Goal: Use online tool/utility: Use online tool/utility

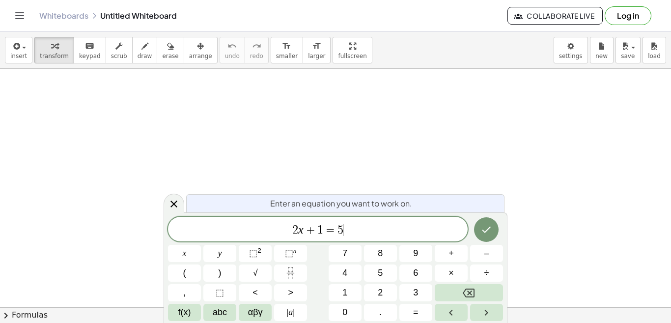
click at [357, 229] on span "2 x + 1 = 5 ​" at bounding box center [318, 230] width 300 height 14
drag, startPoint x: 357, startPoint y: 229, endPoint x: 278, endPoint y: 228, distance: 79.1
click at [278, 228] on span "2 x + 1 = 5" at bounding box center [318, 230] width 300 height 14
click at [252, 253] on span "⬚" at bounding box center [253, 253] width 8 height 10
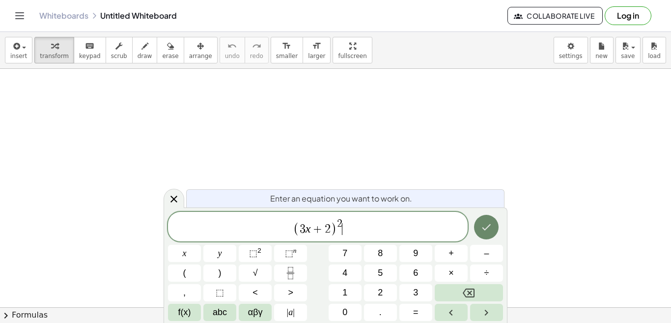
click at [484, 226] on icon "Done" at bounding box center [486, 227] width 12 height 12
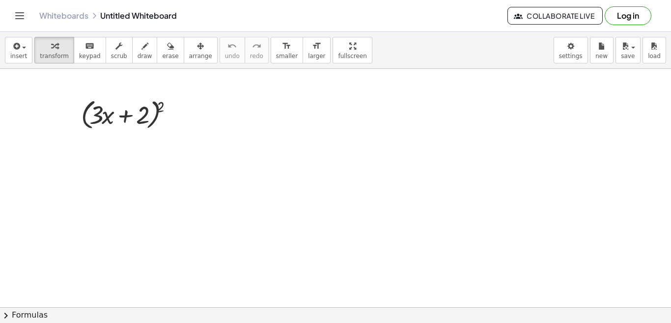
click at [15, 314] on button "chevron_right Formulas" at bounding box center [335, 315] width 671 height 16
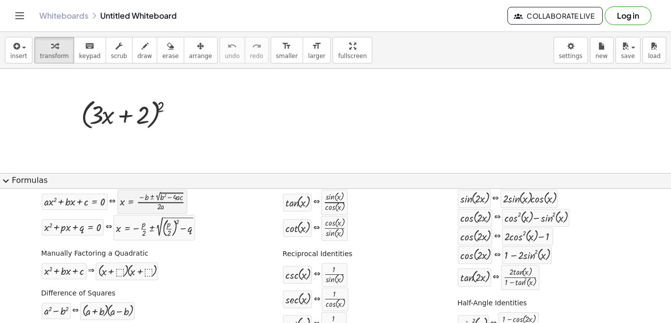
scroll to position [49, 0]
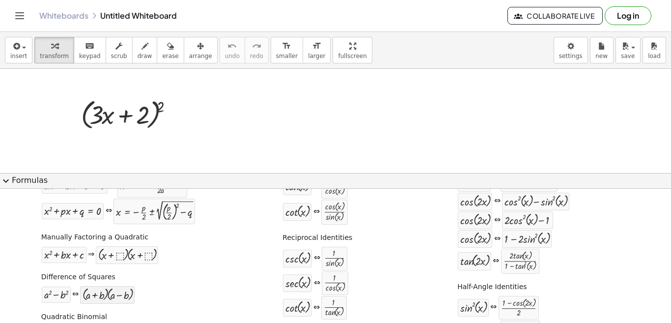
click at [96, 296] on div at bounding box center [107, 294] width 49 height 13
drag, startPoint x: 106, startPoint y: 294, endPoint x: 119, endPoint y: 115, distance: 179.8
drag, startPoint x: 100, startPoint y: 296, endPoint x: 119, endPoint y: 142, distance: 155.0
click at [121, 140] on icon at bounding box center [122, 141] width 10 height 10
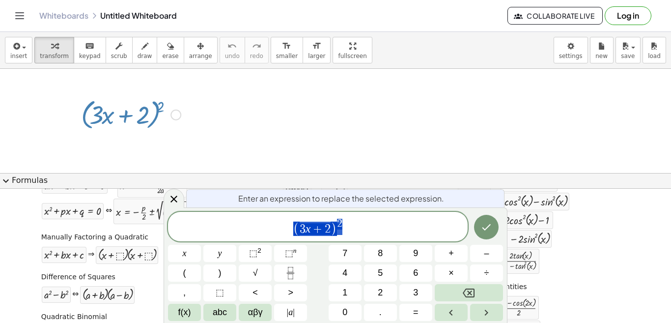
click at [172, 117] on div at bounding box center [175, 115] width 11 height 11
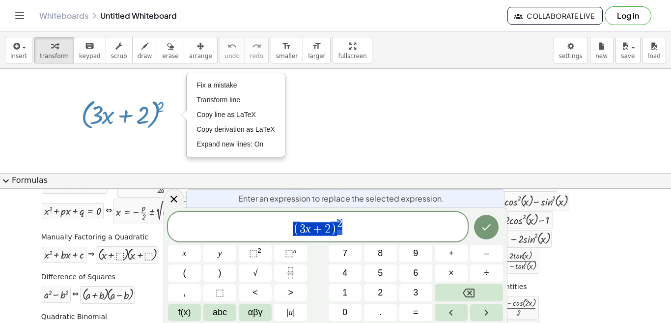
click at [323, 144] on div at bounding box center [335, 188] width 671 height 238
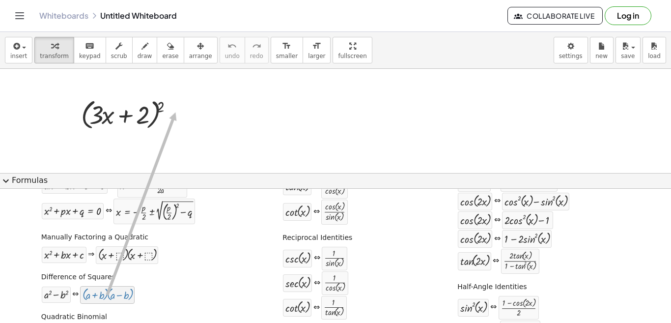
drag, startPoint x: 114, startPoint y: 297, endPoint x: 175, endPoint y: 112, distance: 194.7
click at [175, 112] on div "Fix a mistake Transform line Copy line as LaTeX Copy derivation as LaTeX Expand…" at bounding box center [175, 115] width 11 height 11
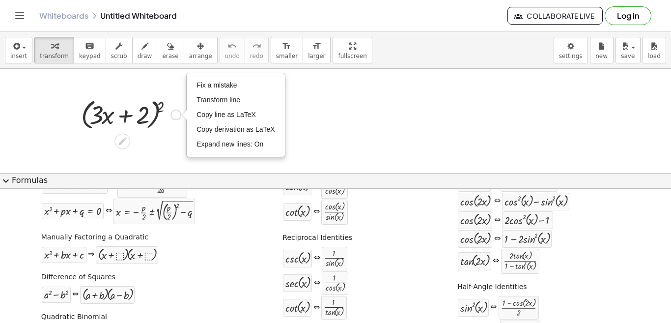
click at [175, 112] on div "Fix a mistake Transform line Copy line as LaTeX Copy derivation as LaTeX Expand…" at bounding box center [175, 115] width 11 height 11
click at [153, 140] on div at bounding box center [335, 188] width 671 height 238
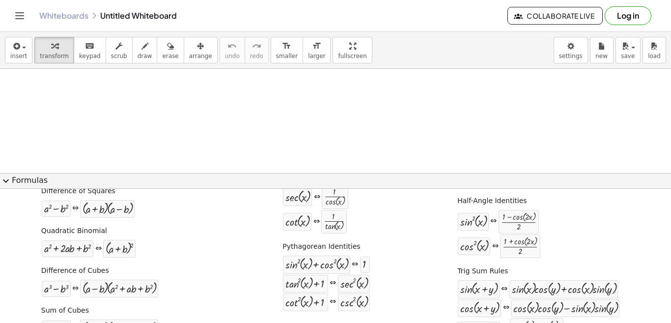
scroll to position [147, 0]
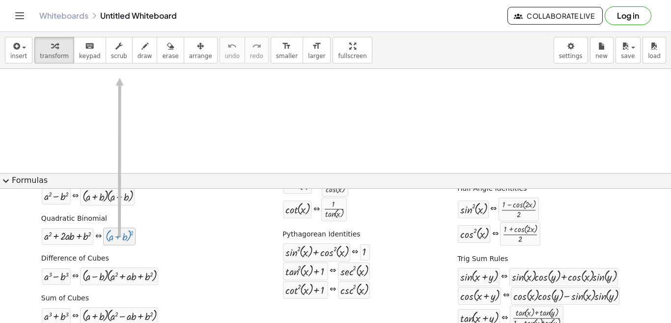
drag, startPoint x: 120, startPoint y: 239, endPoint x: 119, endPoint y: 78, distance: 161.6
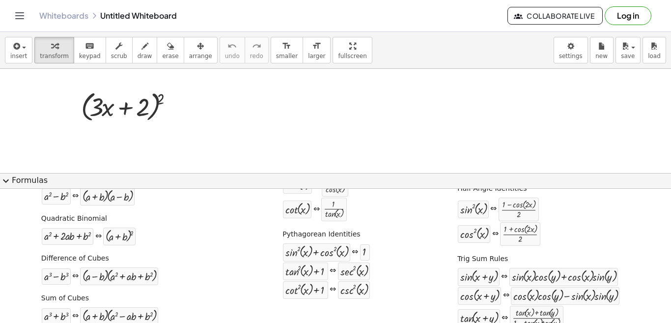
scroll to position [5, 0]
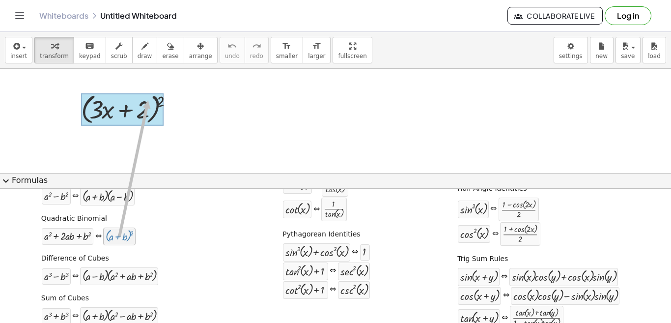
drag, startPoint x: 127, startPoint y: 237, endPoint x: 148, endPoint y: 100, distance: 138.2
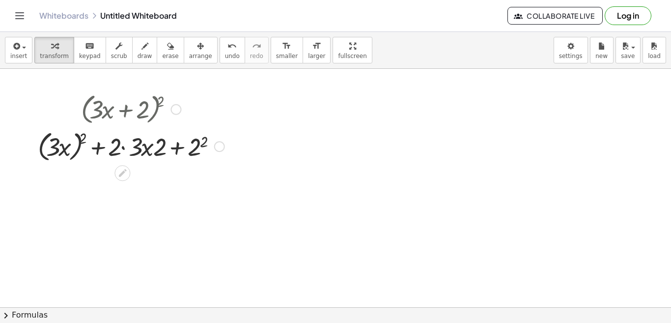
click at [158, 153] on div at bounding box center [131, 145] width 197 height 37
click at [220, 147] on div "Fix a mistake Transform line Copy line as LaTeX Copy derivation as LaTeX Expand…" at bounding box center [219, 146] width 11 height 11
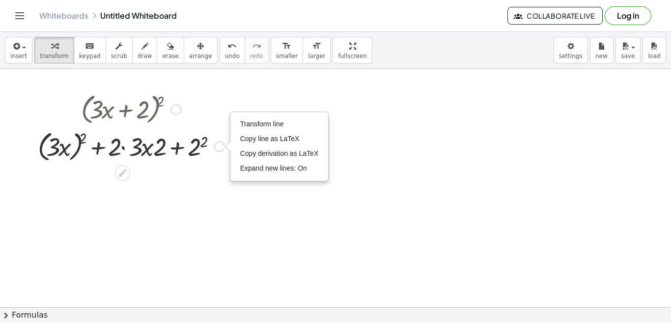
click at [218, 146] on div "Transform line Copy line as LaTeX Copy derivation as LaTeX Expand new lines: On" at bounding box center [219, 146] width 11 height 11
click at [122, 172] on icon at bounding box center [122, 173] width 8 height 8
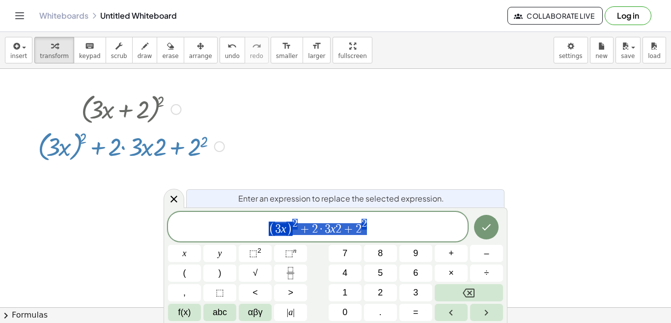
click at [281, 166] on div at bounding box center [335, 301] width 671 height 477
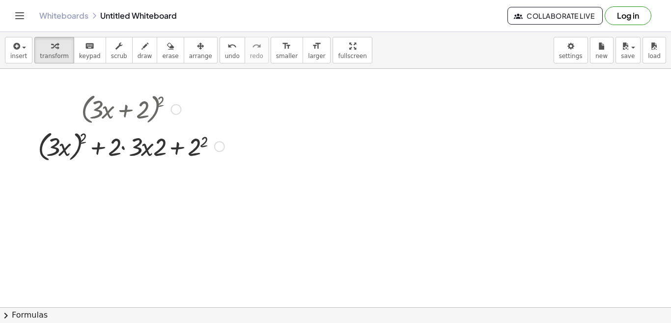
drag, startPoint x: 72, startPoint y: 159, endPoint x: 58, endPoint y: 143, distance: 20.9
click at [72, 158] on div at bounding box center [131, 145] width 197 height 37
click at [58, 143] on div at bounding box center [131, 145] width 197 height 37
click at [122, 140] on div at bounding box center [131, 145] width 197 height 37
click at [117, 149] on div at bounding box center [131, 145] width 197 height 37
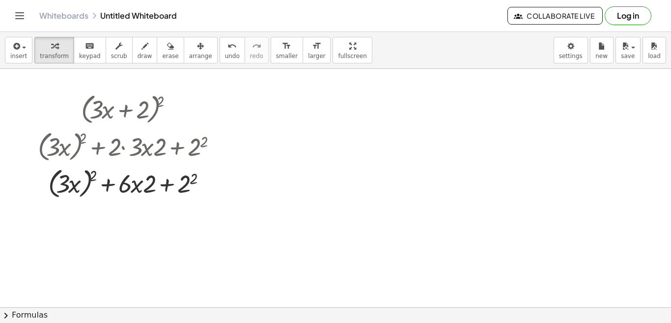
click at [137, 190] on div at bounding box center [131, 182] width 197 height 37
click at [137, 181] on div at bounding box center [131, 182] width 197 height 37
click at [134, 182] on div at bounding box center [131, 182] width 197 height 37
click at [90, 180] on div at bounding box center [131, 182] width 197 height 37
click at [74, 185] on div at bounding box center [131, 182] width 197 height 37
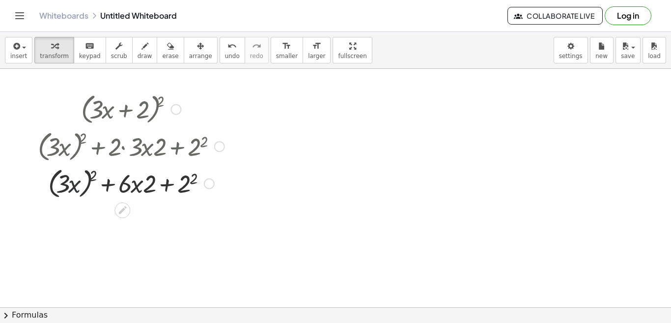
click at [74, 185] on div at bounding box center [131, 182] width 197 height 37
click at [147, 183] on div at bounding box center [131, 182] width 197 height 37
click at [183, 186] on div at bounding box center [131, 182] width 197 height 37
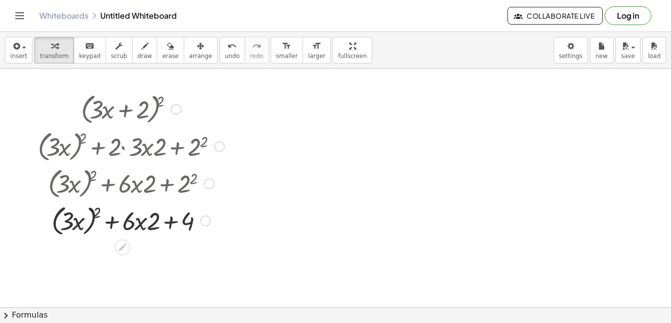
click at [150, 219] on div at bounding box center [131, 219] width 197 height 37
click at [149, 227] on div at bounding box center [131, 219] width 197 height 37
click at [76, 223] on div at bounding box center [131, 219] width 197 height 37
click at [70, 217] on div at bounding box center [131, 219] width 197 height 37
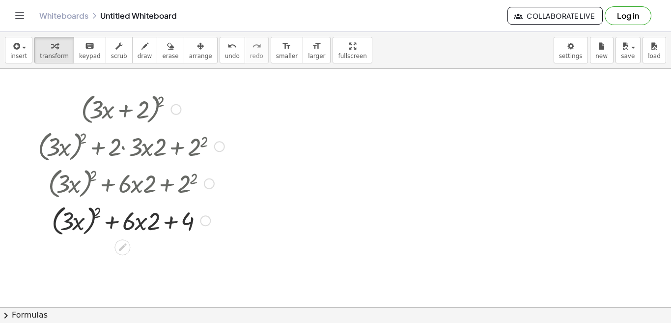
click at [70, 217] on div at bounding box center [131, 219] width 197 height 37
click at [98, 212] on div at bounding box center [131, 219] width 197 height 37
click at [141, 223] on div at bounding box center [131, 219] width 197 height 37
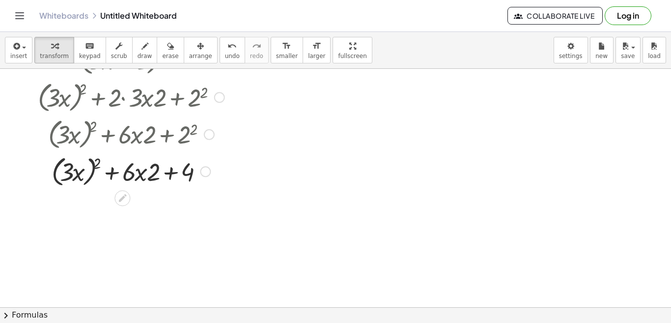
click at [70, 175] on div at bounding box center [131, 170] width 197 height 37
click at [59, 175] on div at bounding box center [131, 170] width 197 height 37
click at [71, 172] on div at bounding box center [131, 170] width 197 height 37
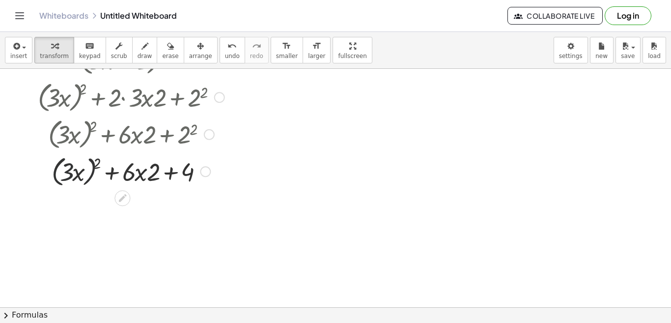
click at [88, 161] on div at bounding box center [131, 170] width 197 height 37
click at [90, 161] on div at bounding box center [131, 170] width 197 height 37
click at [183, 170] on div at bounding box center [131, 170] width 197 height 37
click at [186, 170] on div at bounding box center [131, 170] width 197 height 37
click at [144, 173] on div at bounding box center [131, 170] width 197 height 37
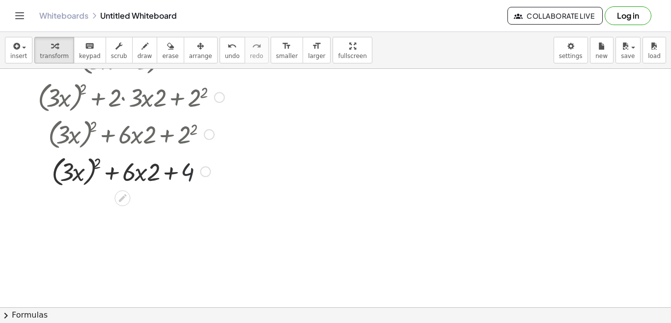
click at [144, 173] on div at bounding box center [131, 170] width 197 height 37
click at [92, 169] on div at bounding box center [131, 170] width 197 height 37
click at [77, 175] on div at bounding box center [131, 170] width 197 height 37
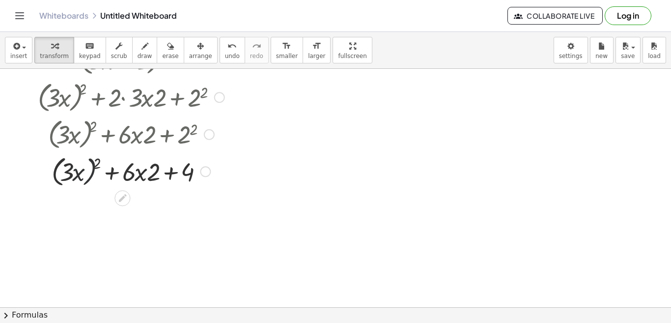
click at [69, 175] on div at bounding box center [131, 170] width 197 height 37
click at [68, 163] on div at bounding box center [131, 170] width 197 height 37
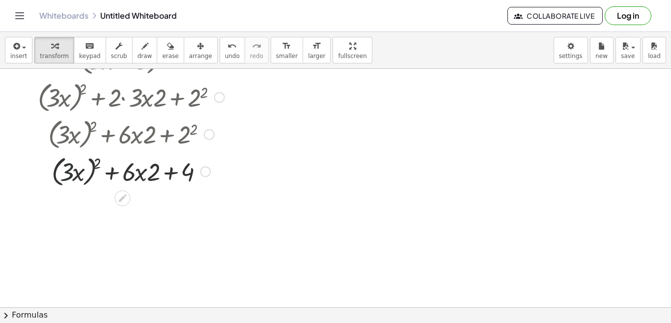
click at [62, 164] on div at bounding box center [131, 170] width 197 height 37
click at [63, 179] on div at bounding box center [131, 170] width 197 height 37
click at [78, 176] on div at bounding box center [131, 170] width 197 height 37
click at [84, 174] on div at bounding box center [131, 170] width 197 height 37
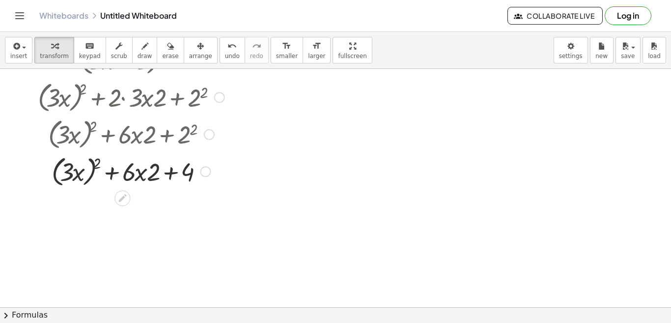
click at [79, 174] on div at bounding box center [131, 170] width 197 height 37
click at [97, 164] on div at bounding box center [131, 170] width 197 height 37
click at [139, 175] on div at bounding box center [131, 170] width 197 height 37
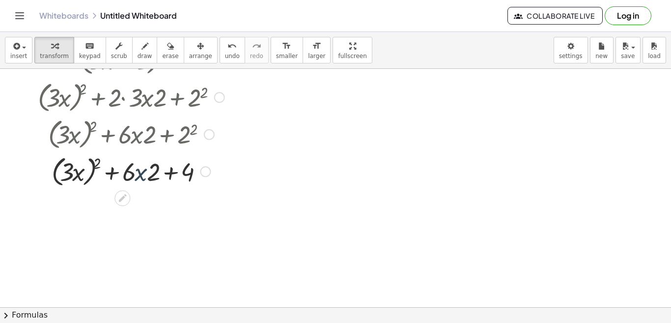
click at [142, 181] on div at bounding box center [131, 170] width 197 height 37
click at [142, 180] on div at bounding box center [131, 170] width 197 height 37
click at [141, 176] on div at bounding box center [131, 170] width 197 height 37
click at [141, 173] on div at bounding box center [131, 170] width 197 height 37
click at [141, 178] on div at bounding box center [131, 170] width 197 height 37
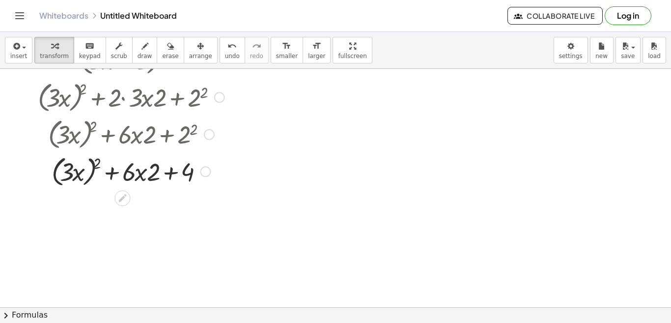
click at [141, 178] on div at bounding box center [131, 170] width 197 height 37
click at [139, 175] on div at bounding box center [131, 170] width 197 height 37
click at [109, 172] on div at bounding box center [131, 170] width 197 height 37
click at [110, 172] on div at bounding box center [131, 170] width 197 height 37
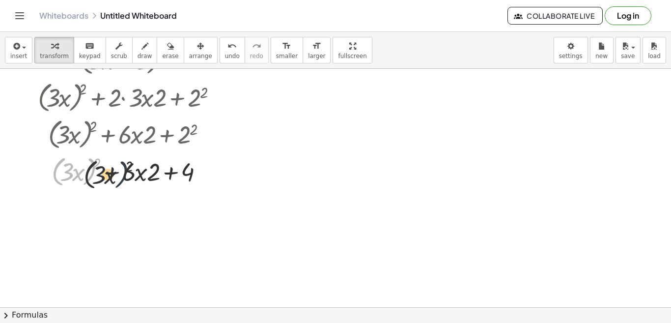
drag, startPoint x: 90, startPoint y: 169, endPoint x: 134, endPoint y: 174, distance: 43.5
click at [134, 174] on div at bounding box center [131, 170] width 197 height 37
drag, startPoint x: 78, startPoint y: 165, endPoint x: 142, endPoint y: 166, distance: 64.4
click at [142, 167] on div at bounding box center [131, 170] width 197 height 37
click at [134, 178] on div at bounding box center [131, 170] width 197 height 37
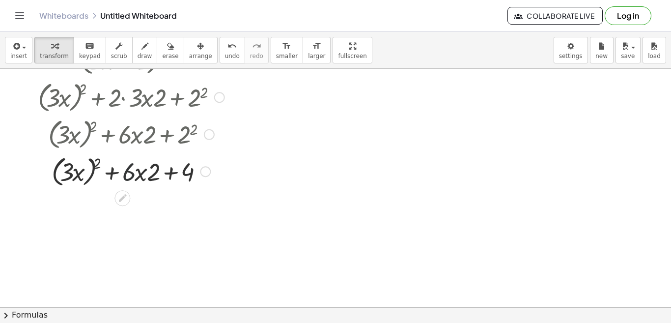
click at [139, 175] on div at bounding box center [131, 170] width 197 height 37
drag, startPoint x: 139, startPoint y: 174, endPoint x: 97, endPoint y: 178, distance: 42.4
click at [97, 178] on div at bounding box center [131, 170] width 197 height 37
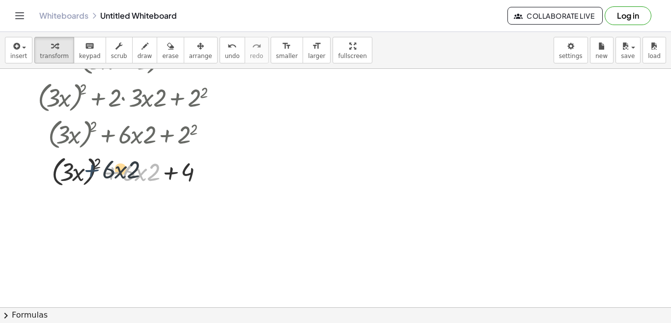
drag, startPoint x: 117, startPoint y: 172, endPoint x: 86, endPoint y: 169, distance: 31.1
click at [86, 169] on div at bounding box center [131, 170] width 197 height 37
drag, startPoint x: 61, startPoint y: 169, endPoint x: 141, endPoint y: 173, distance: 79.7
click at [141, 173] on div at bounding box center [131, 170] width 197 height 37
click at [151, 172] on div at bounding box center [131, 170] width 197 height 37
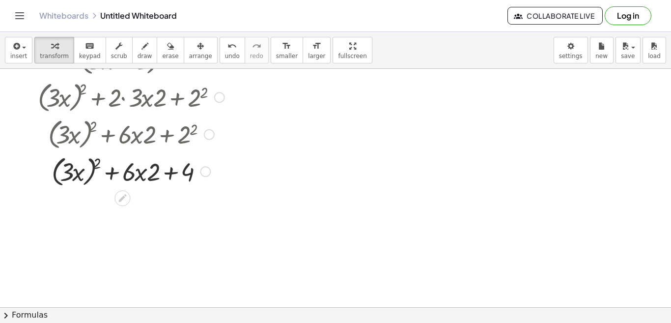
click at [151, 172] on div at bounding box center [131, 170] width 197 height 37
click at [200, 175] on div at bounding box center [131, 170] width 197 height 37
click at [203, 172] on div "Transform line Copy line as LaTeX Copy derivation as LaTeX Expand new lines: On" at bounding box center [205, 171] width 11 height 11
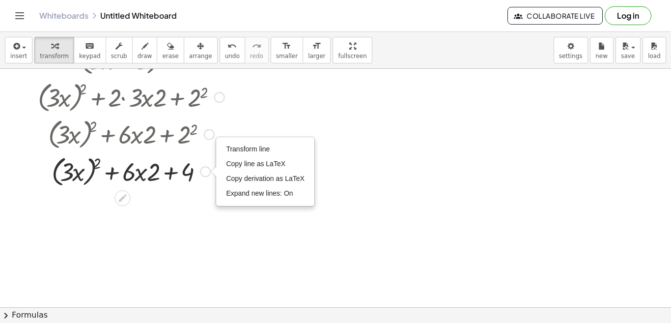
click at [203, 172] on div "Transform line Copy line as LaTeX Copy derivation as LaTeX Expand new lines: On" at bounding box center [205, 171] width 11 height 11
click at [167, 169] on div at bounding box center [131, 170] width 197 height 37
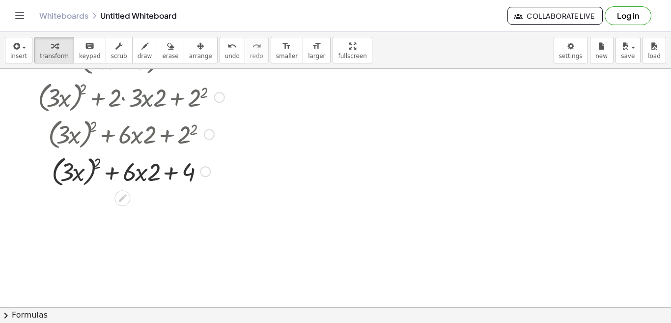
click at [170, 177] on div at bounding box center [131, 170] width 197 height 37
click at [142, 139] on div at bounding box center [131, 133] width 197 height 37
click at [143, 139] on div at bounding box center [131, 133] width 197 height 37
click at [74, 172] on div at bounding box center [131, 170] width 197 height 37
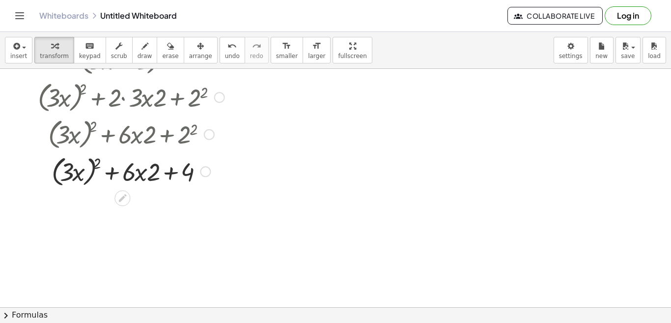
click at [74, 172] on div at bounding box center [131, 170] width 197 height 37
click at [86, 179] on div at bounding box center [131, 170] width 197 height 37
click at [92, 167] on div at bounding box center [131, 170] width 197 height 37
click at [96, 164] on div at bounding box center [131, 170] width 197 height 37
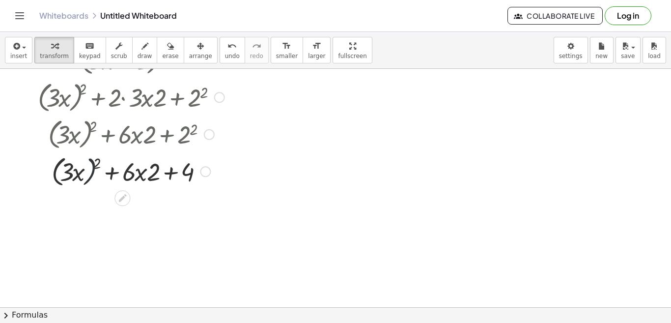
click at [96, 163] on div at bounding box center [131, 170] width 197 height 37
click at [97, 163] on div at bounding box center [131, 170] width 197 height 37
click at [156, 174] on div at bounding box center [131, 170] width 197 height 37
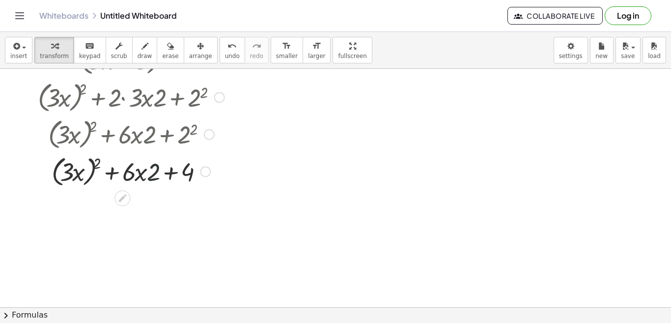
click at [187, 174] on div at bounding box center [131, 170] width 197 height 37
click at [149, 174] on div at bounding box center [131, 170] width 197 height 37
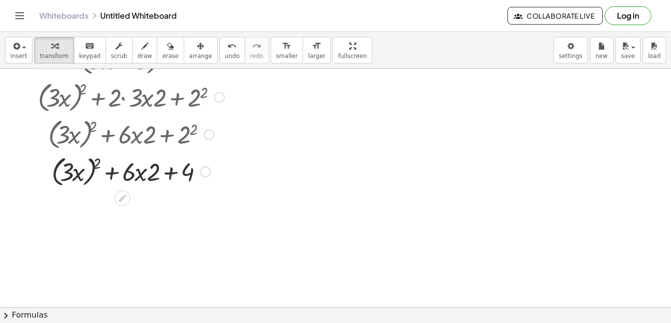
click at [123, 178] on div at bounding box center [131, 170] width 197 height 37
click at [103, 178] on div at bounding box center [131, 170] width 197 height 37
click at [112, 170] on div at bounding box center [131, 170] width 197 height 37
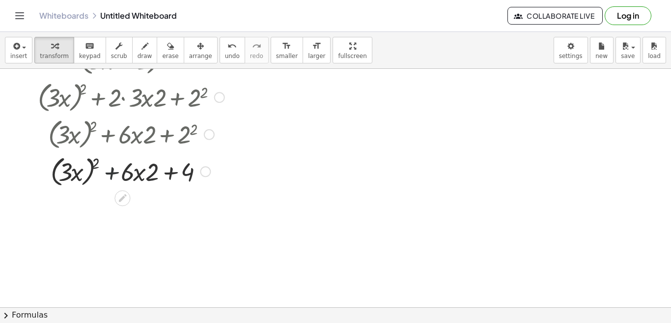
click at [112, 170] on div at bounding box center [131, 170] width 197 height 37
click at [133, 173] on div at bounding box center [131, 170] width 197 height 37
click at [146, 174] on div at bounding box center [131, 170] width 197 height 37
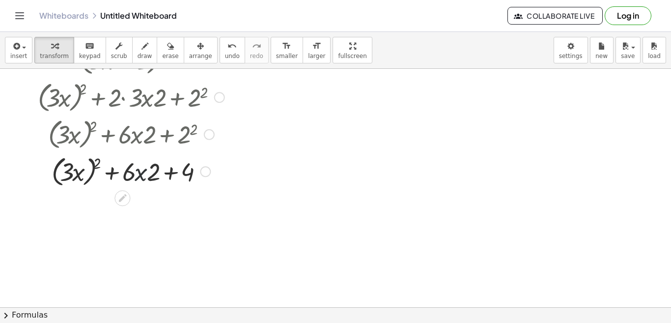
click at [110, 174] on div at bounding box center [131, 170] width 197 height 37
click at [83, 170] on div at bounding box center [131, 170] width 197 height 37
drag, startPoint x: 120, startPoint y: 175, endPoint x: 110, endPoint y: 175, distance: 10.3
click at [123, 175] on div at bounding box center [131, 170] width 197 height 37
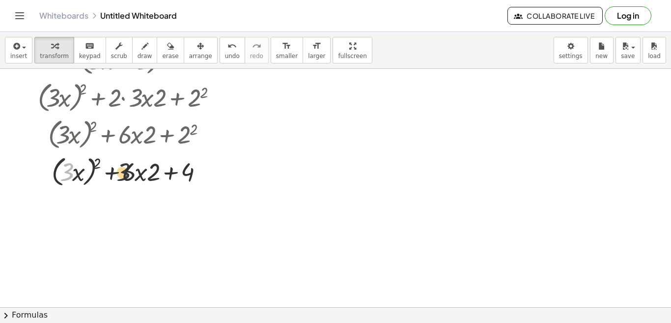
drag, startPoint x: 65, startPoint y: 170, endPoint x: 116, endPoint y: 166, distance: 51.3
click at [134, 170] on div at bounding box center [131, 170] width 197 height 37
drag, startPoint x: 97, startPoint y: 161, endPoint x: 68, endPoint y: 165, distance: 29.2
click at [68, 165] on div at bounding box center [131, 170] width 197 height 37
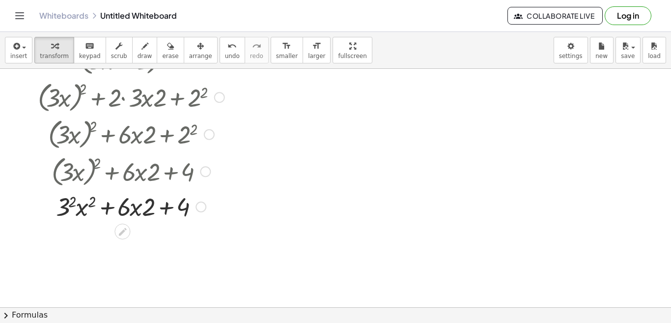
click at [73, 202] on div at bounding box center [131, 205] width 197 height 33
click at [90, 201] on div at bounding box center [131, 205] width 197 height 33
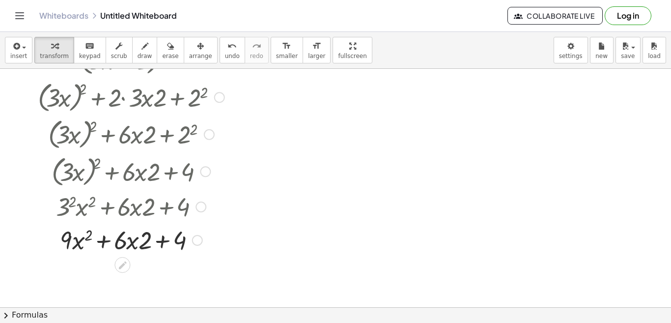
click at [66, 241] on div at bounding box center [131, 239] width 197 height 33
click at [129, 238] on div at bounding box center [131, 239] width 197 height 33
click at [133, 244] on div at bounding box center [131, 239] width 197 height 33
click at [134, 244] on div at bounding box center [131, 239] width 197 height 33
click at [146, 242] on div at bounding box center [131, 239] width 197 height 33
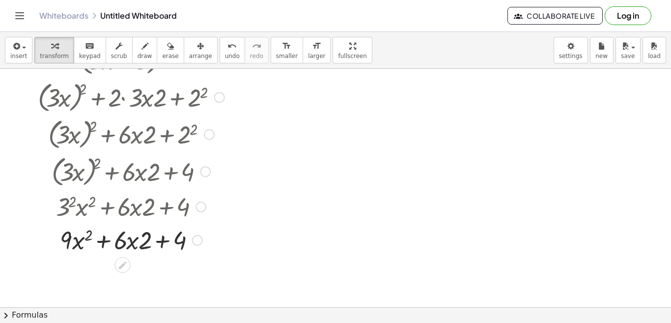
click at [104, 237] on div at bounding box center [131, 239] width 197 height 33
click at [85, 237] on div at bounding box center [131, 239] width 197 height 33
click at [68, 239] on div at bounding box center [131, 239] width 197 height 33
drag, startPoint x: 68, startPoint y: 239, endPoint x: 73, endPoint y: 243, distance: 6.4
click at [68, 240] on div at bounding box center [131, 239] width 197 height 33
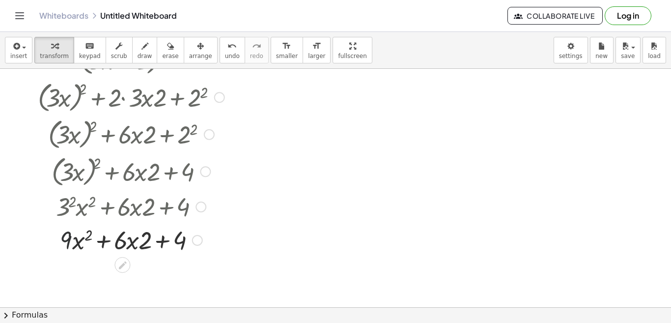
click at [75, 243] on div at bounding box center [131, 239] width 197 height 33
click at [76, 243] on div at bounding box center [131, 239] width 197 height 33
click at [83, 235] on div at bounding box center [131, 239] width 197 height 33
click at [120, 246] on div at bounding box center [131, 239] width 197 height 33
click at [134, 244] on div at bounding box center [131, 239] width 197 height 33
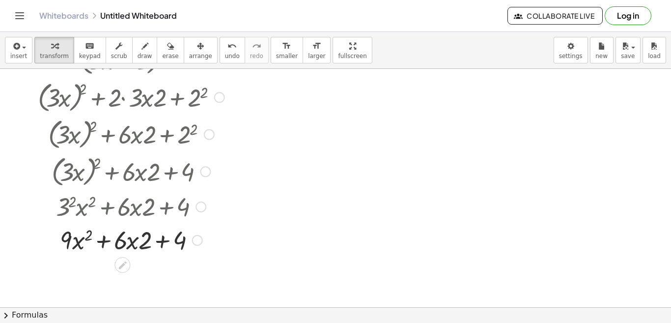
click at [146, 242] on div at bounding box center [131, 239] width 197 height 33
click at [130, 247] on div at bounding box center [131, 239] width 197 height 33
click at [129, 247] on div at bounding box center [131, 239] width 197 height 33
click at [117, 236] on div at bounding box center [131, 239] width 197 height 33
click at [99, 237] on div at bounding box center [131, 239] width 197 height 33
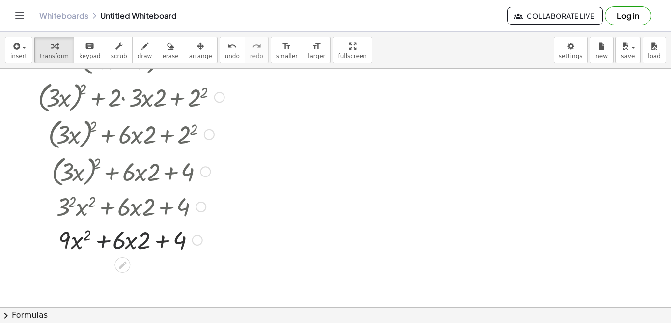
click at [103, 238] on div at bounding box center [131, 239] width 197 height 33
drag, startPoint x: 103, startPoint y: 238, endPoint x: 75, endPoint y: 239, distance: 28.5
click at [75, 239] on div at bounding box center [131, 239] width 197 height 33
click at [95, 244] on div at bounding box center [131, 239] width 197 height 33
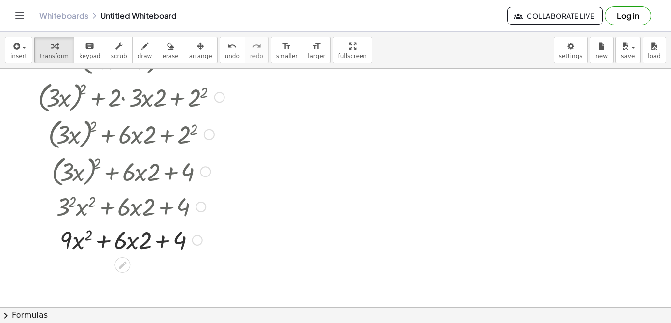
click at [95, 244] on div at bounding box center [131, 239] width 197 height 33
click at [102, 240] on div at bounding box center [131, 239] width 197 height 33
click at [131, 240] on div at bounding box center [131, 239] width 197 height 33
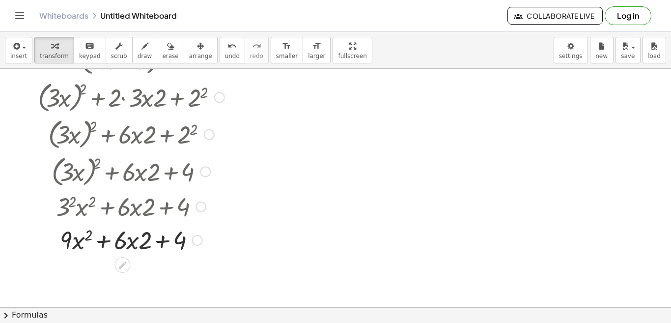
click at [131, 242] on div at bounding box center [131, 239] width 197 height 33
click at [132, 243] on div at bounding box center [131, 239] width 197 height 33
click at [134, 245] on div at bounding box center [131, 239] width 197 height 33
click at [139, 245] on div at bounding box center [131, 239] width 197 height 33
click at [145, 239] on div at bounding box center [131, 239] width 197 height 33
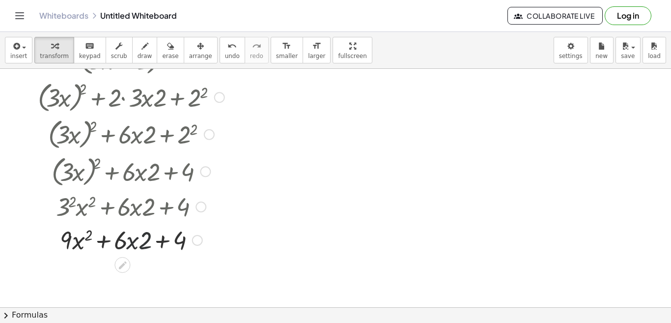
click at [145, 239] on div at bounding box center [131, 239] width 197 height 33
click at [145, 238] on div at bounding box center [131, 239] width 197 height 33
click at [168, 238] on div at bounding box center [131, 239] width 197 height 33
click at [171, 238] on div at bounding box center [131, 239] width 197 height 33
click at [179, 240] on div at bounding box center [131, 239] width 197 height 33
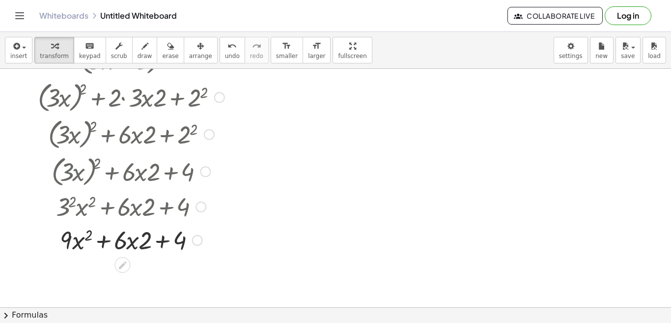
click at [179, 240] on div at bounding box center [131, 239] width 197 height 33
click at [178, 242] on div at bounding box center [131, 239] width 197 height 33
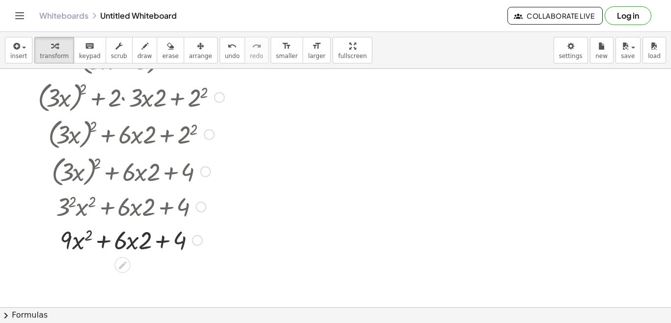
click at [177, 242] on div at bounding box center [131, 239] width 197 height 33
click at [131, 247] on div at bounding box center [131, 239] width 197 height 33
click at [127, 248] on div at bounding box center [131, 239] width 197 height 33
click at [118, 246] on div at bounding box center [131, 239] width 197 height 33
click at [117, 245] on div at bounding box center [131, 239] width 197 height 33
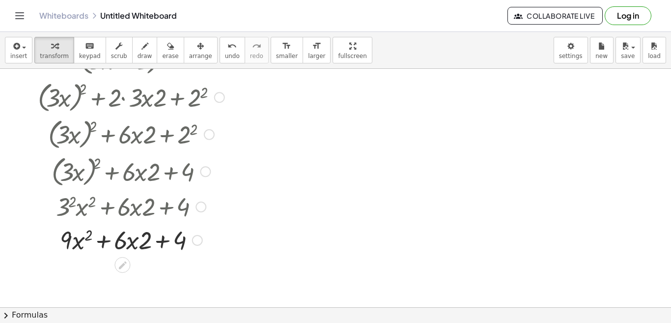
click at [85, 242] on div at bounding box center [131, 239] width 197 height 33
click at [78, 244] on div at bounding box center [131, 239] width 197 height 33
click at [66, 232] on div at bounding box center [131, 239] width 197 height 33
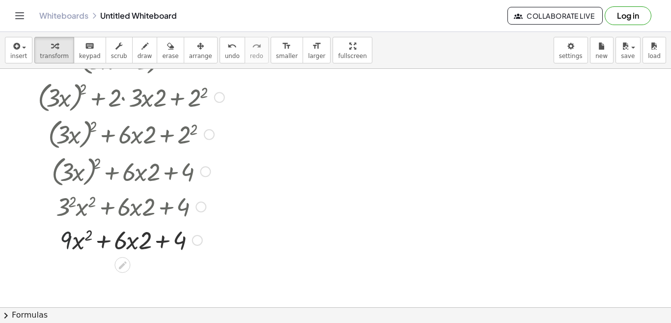
click at [66, 232] on div at bounding box center [131, 239] width 197 height 33
click at [63, 232] on div at bounding box center [131, 239] width 197 height 33
click at [85, 239] on div at bounding box center [131, 239] width 197 height 33
click at [86, 231] on div at bounding box center [131, 239] width 197 height 33
click at [88, 233] on div at bounding box center [131, 239] width 197 height 33
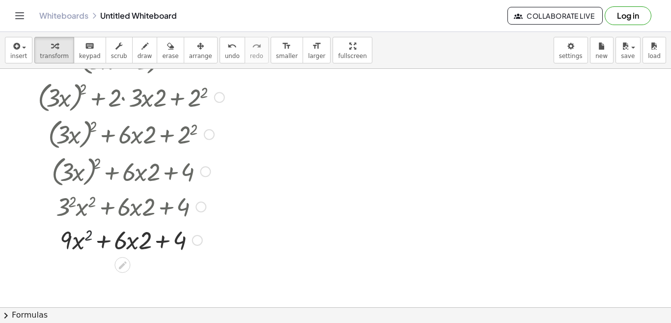
click at [88, 233] on div at bounding box center [131, 239] width 197 height 33
click at [64, 239] on div at bounding box center [131, 239] width 197 height 33
click at [81, 251] on div at bounding box center [131, 239] width 197 height 33
click at [78, 244] on div at bounding box center [131, 239] width 197 height 33
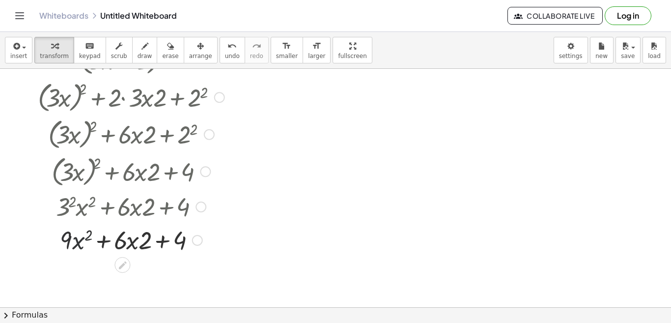
click at [78, 244] on div at bounding box center [131, 239] width 197 height 33
click at [123, 240] on div at bounding box center [131, 239] width 197 height 33
click at [124, 240] on div at bounding box center [131, 239] width 197 height 33
click at [132, 242] on div at bounding box center [131, 239] width 197 height 33
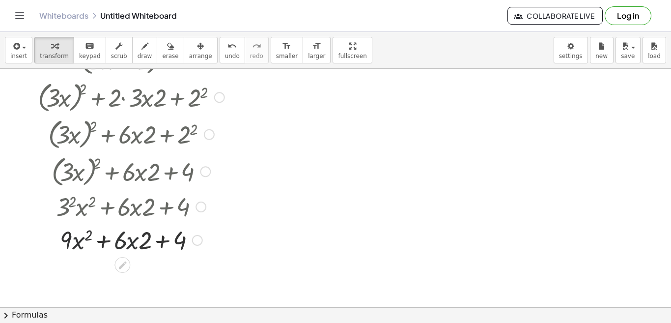
click at [133, 243] on div at bounding box center [131, 239] width 197 height 33
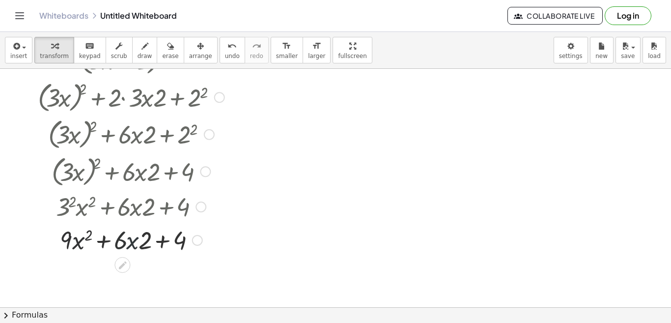
click at [133, 243] on div at bounding box center [131, 239] width 197 height 33
click at [145, 238] on div at bounding box center [131, 239] width 197 height 33
drag, startPoint x: 149, startPoint y: 241, endPoint x: 127, endPoint y: 240, distance: 22.1
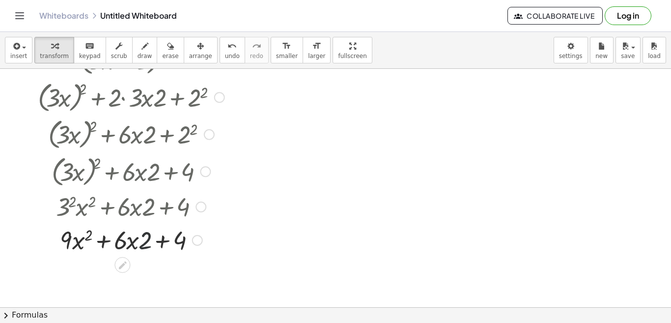
click at [148, 249] on div at bounding box center [131, 239] width 197 height 33
drag, startPoint x: 127, startPoint y: 240, endPoint x: 117, endPoint y: 242, distance: 10.4
click at [117, 242] on div at bounding box center [131, 239] width 197 height 33
drag, startPoint x: 142, startPoint y: 243, endPoint x: 120, endPoint y: 243, distance: 22.1
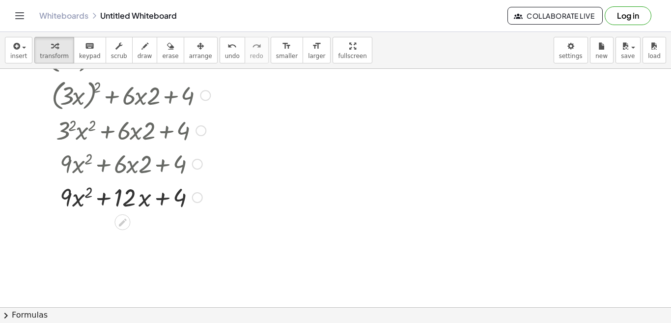
scroll to position [153, 0]
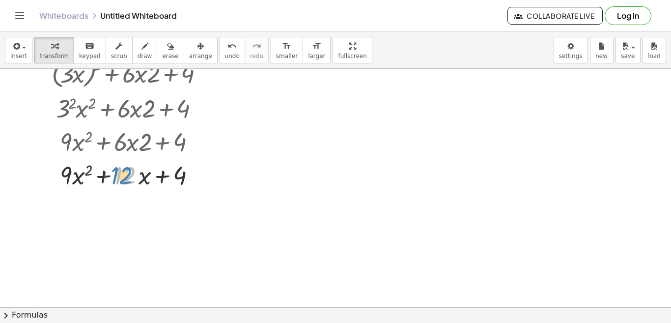
click at [132, 180] on div at bounding box center [131, 174] width 197 height 33
drag, startPoint x: 179, startPoint y: 179, endPoint x: 137, endPoint y: 197, distance: 46.1
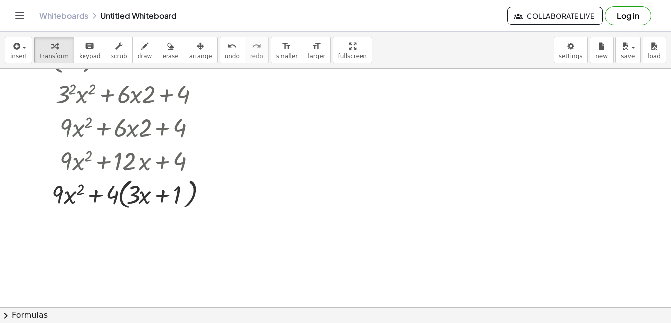
scroll to position [118, 0]
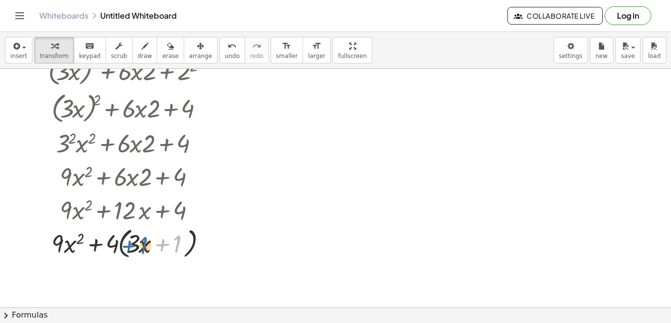
drag, startPoint x: 179, startPoint y: 243, endPoint x: 144, endPoint y: 244, distance: 34.9
click at [144, 244] on div at bounding box center [131, 242] width 197 height 37
drag, startPoint x: 134, startPoint y: 247, endPoint x: 180, endPoint y: 246, distance: 46.7
click at [180, 246] on div at bounding box center [131, 242] width 197 height 37
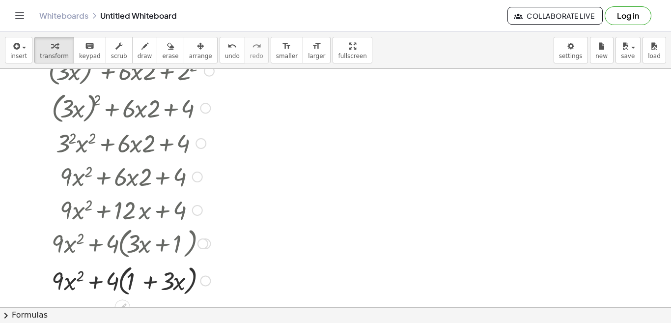
scroll to position [0, 0]
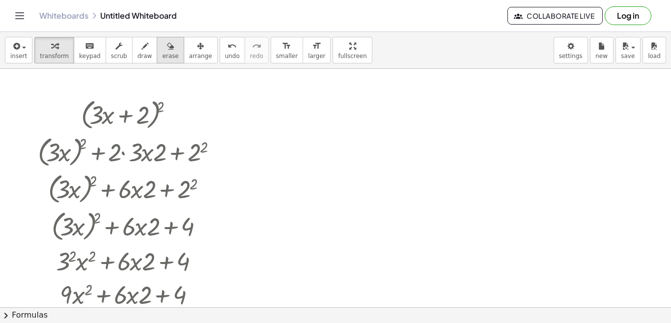
click at [162, 47] on div "button" at bounding box center [170, 46] width 16 height 12
click at [167, 52] on icon "button" at bounding box center [170, 46] width 7 height 12
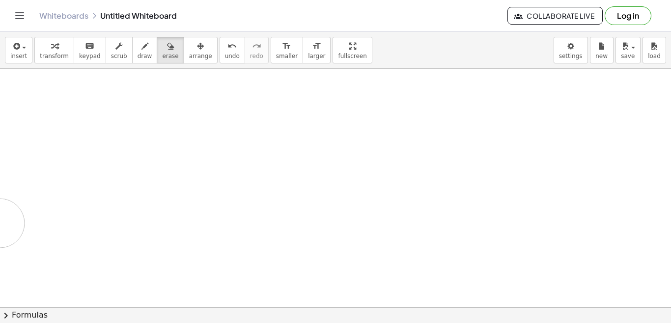
drag, startPoint x: 71, startPoint y: 106, endPoint x: 158, endPoint y: 227, distance: 149.4
click at [157, 253] on div at bounding box center [335, 307] width 671 height 477
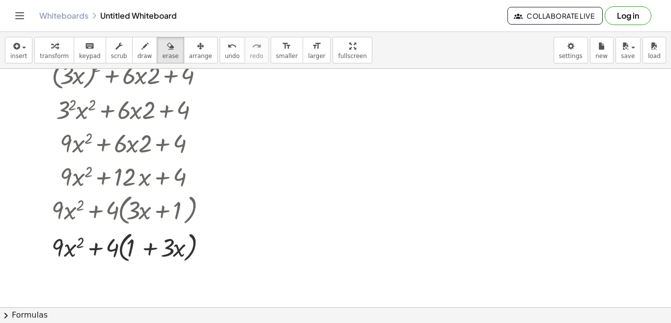
scroll to position [140, 0]
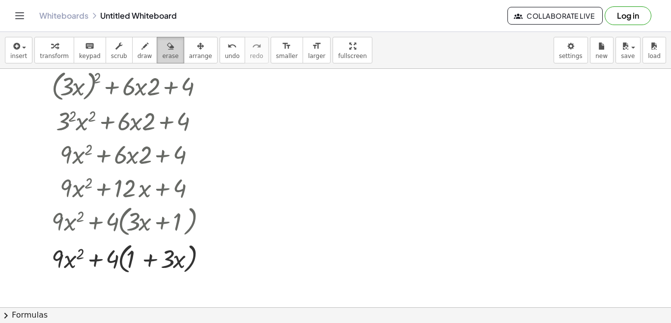
click at [162, 48] on div "button" at bounding box center [170, 46] width 16 height 12
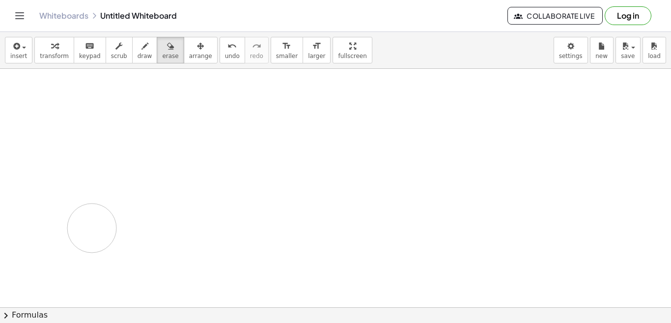
drag, startPoint x: 61, startPoint y: 80, endPoint x: 97, endPoint y: 235, distance: 159.3
click at [92, 229] on div at bounding box center [335, 167] width 671 height 477
drag, startPoint x: 211, startPoint y: 266, endPoint x: 190, endPoint y: 175, distance: 93.9
click at [190, 175] on div at bounding box center [335, 167] width 671 height 477
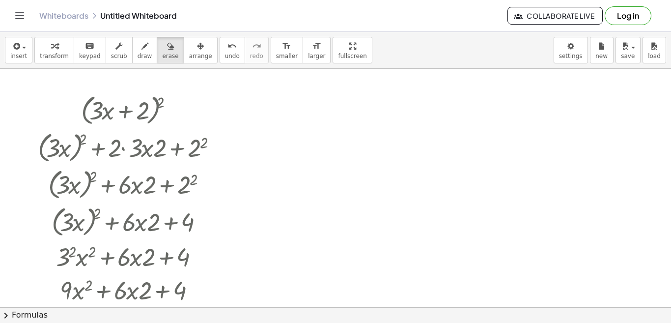
scroll to position [0, 0]
